Goal: Task Accomplishment & Management: Manage account settings

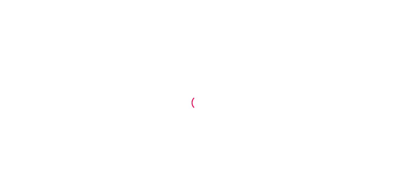
click at [156, 86] on div at bounding box center [201, 94] width 402 height 189
click at [204, 84] on div at bounding box center [201, 94] width 402 height 189
click at [187, 97] on div at bounding box center [201, 94] width 402 height 189
click at [229, 146] on div at bounding box center [201, 94] width 402 height 189
click at [179, 110] on div at bounding box center [201, 94] width 402 height 189
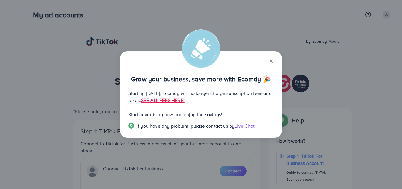
click at [269, 59] on icon at bounding box center [271, 61] width 5 height 5
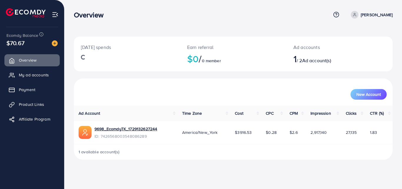
click at [33, 69] on ul "Overview My ad accounts Payment Product Links Affiliate Program" at bounding box center [32, 91] width 64 height 79
click at [33, 71] on link "My ad accounts" at bounding box center [31, 75] width 55 height 12
click at [31, 76] on span "My ad accounts" at bounding box center [35, 75] width 30 height 6
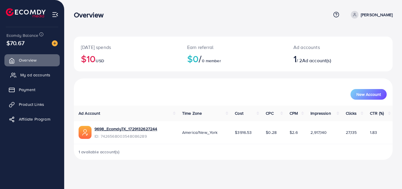
click at [31, 76] on span "My ad accounts" at bounding box center [35, 75] width 30 height 6
click at [37, 74] on span "My ad accounts" at bounding box center [35, 75] width 30 height 6
click at [38, 71] on link "My ad accounts" at bounding box center [31, 75] width 55 height 12
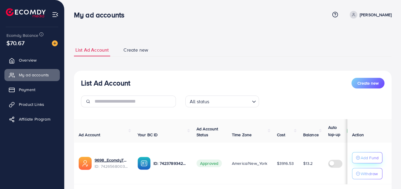
click at [367, 159] on p "Add Fund" at bounding box center [369, 157] width 18 height 7
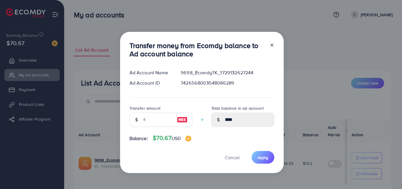
click at [185, 120] on div at bounding box center [182, 119] width 20 height 14
click at [162, 117] on input "number" at bounding box center [157, 119] width 29 height 14
click at [270, 45] on div at bounding box center [269, 50] width 9 height 19
